Goal: Task Accomplishment & Management: Use online tool/utility

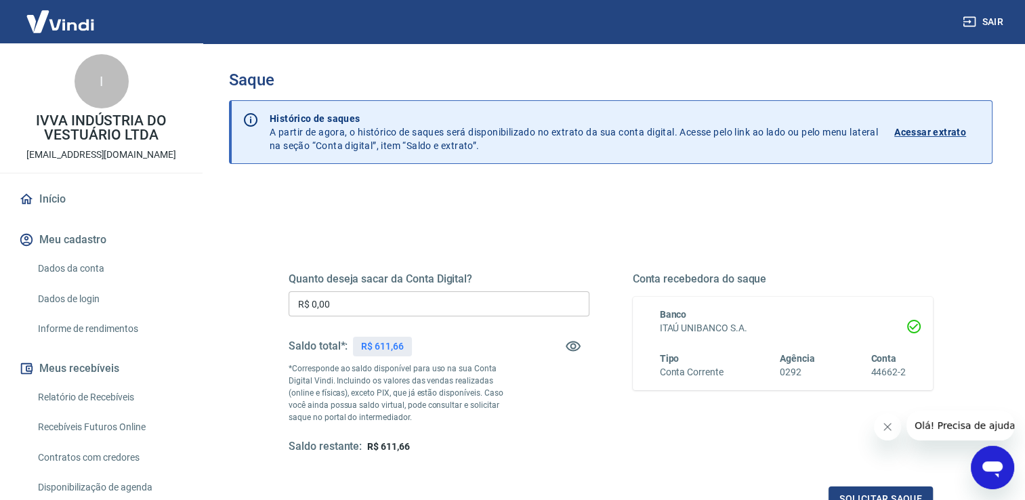
click at [378, 296] on input "R$ 0,00" at bounding box center [438, 303] width 301 height 25
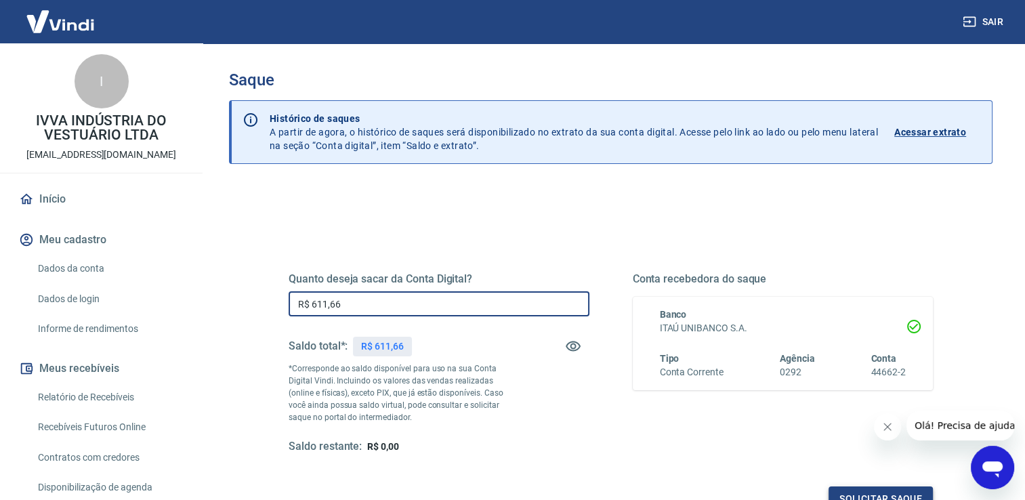
type input "R$ 611,66"
click at [908, 492] on button "Solicitar saque" at bounding box center [880, 498] width 104 height 25
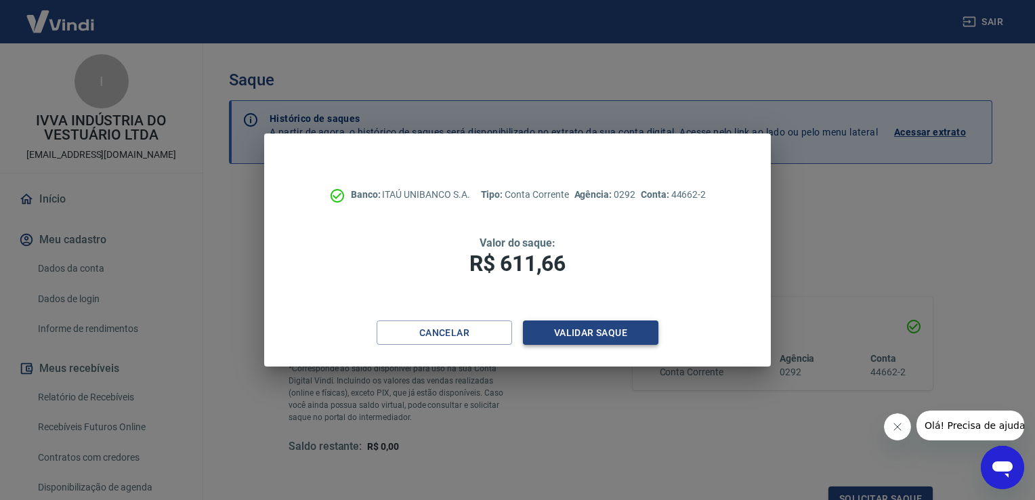
click at [601, 334] on button "Validar saque" at bounding box center [590, 332] width 135 height 25
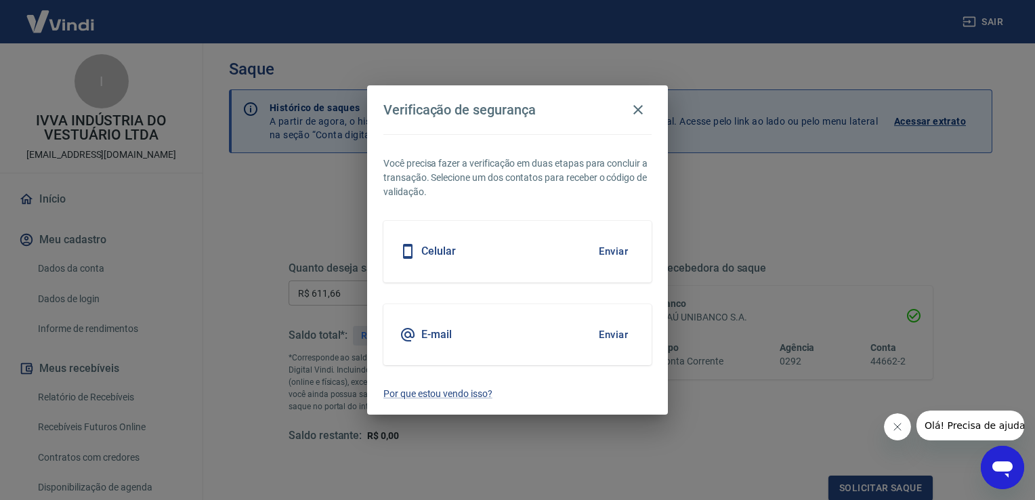
click at [618, 337] on button "Enviar" at bounding box center [613, 334] width 44 height 28
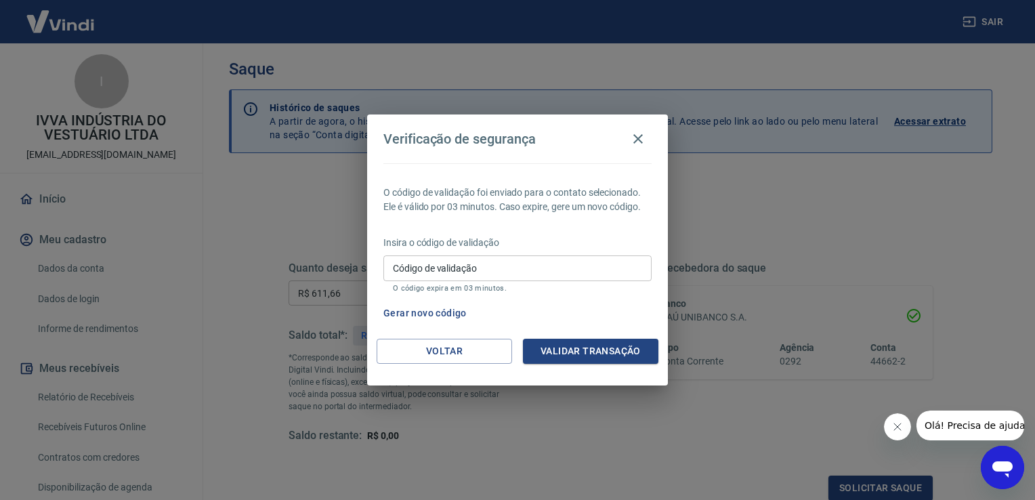
click at [444, 267] on input "Código de validação" at bounding box center [517, 267] width 268 height 25
type input "149990"
click at [563, 343] on button "Validar transação" at bounding box center [590, 351] width 135 height 25
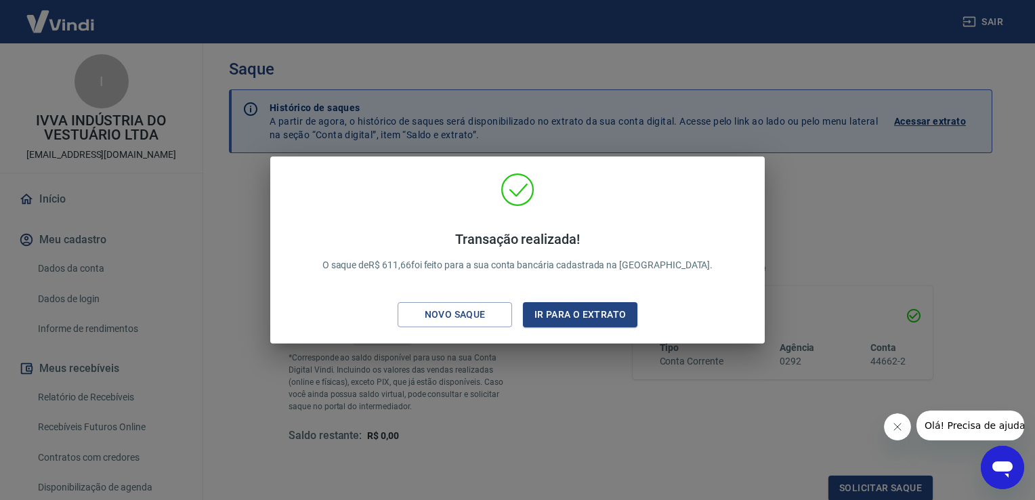
click at [854, 211] on div "Transação realizada! O saque de R$ 611,66 foi feito para a sua conta bancária c…" at bounding box center [517, 250] width 1035 height 500
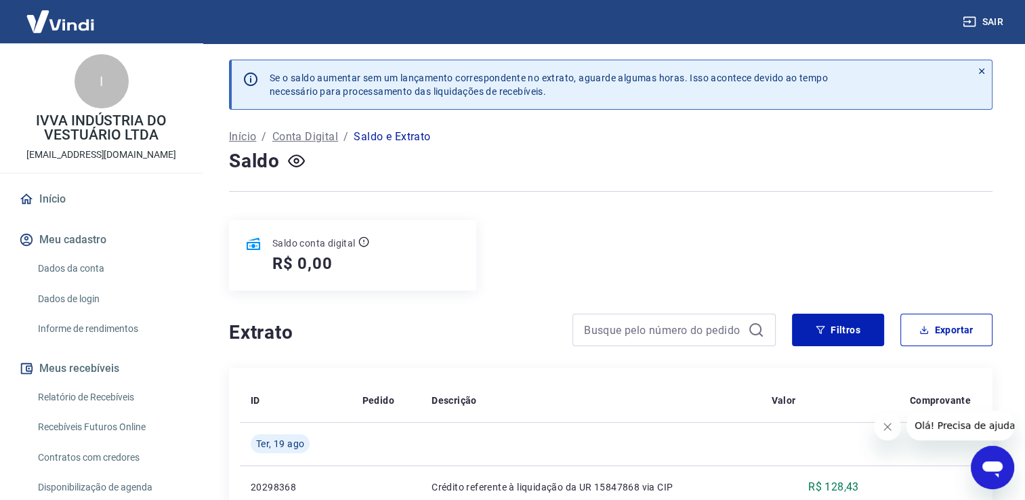
drag, startPoint x: 887, startPoint y: 428, endPoint x: 878, endPoint y: 428, distance: 8.8
click at [886, 428] on icon "Fechar mensagem da empresa" at bounding box center [887, 426] width 11 height 11
